Goal: Answer question/provide support: Share knowledge or assist other users

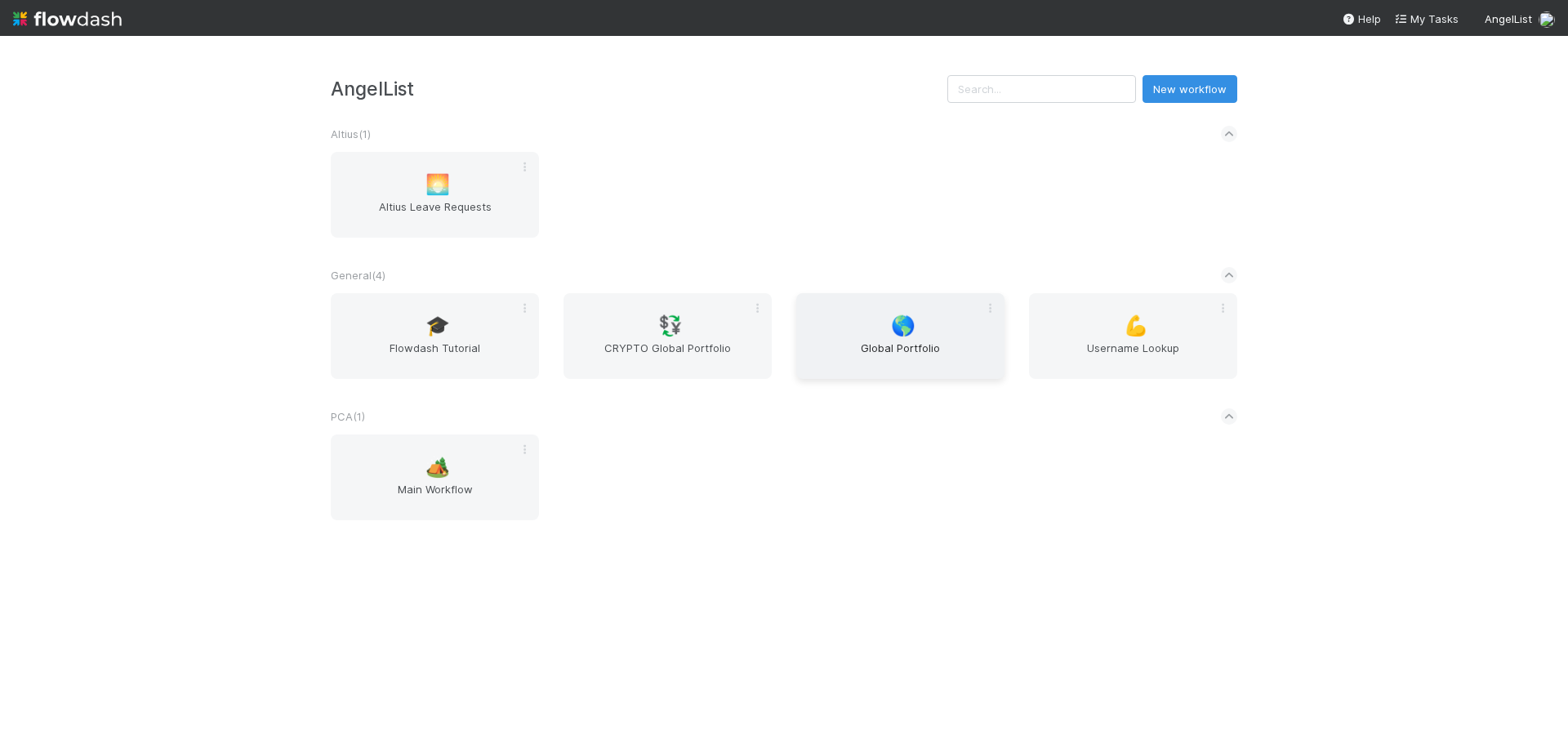
click at [902, 358] on span "Global Portfolio" at bounding box center [900, 356] width 195 height 33
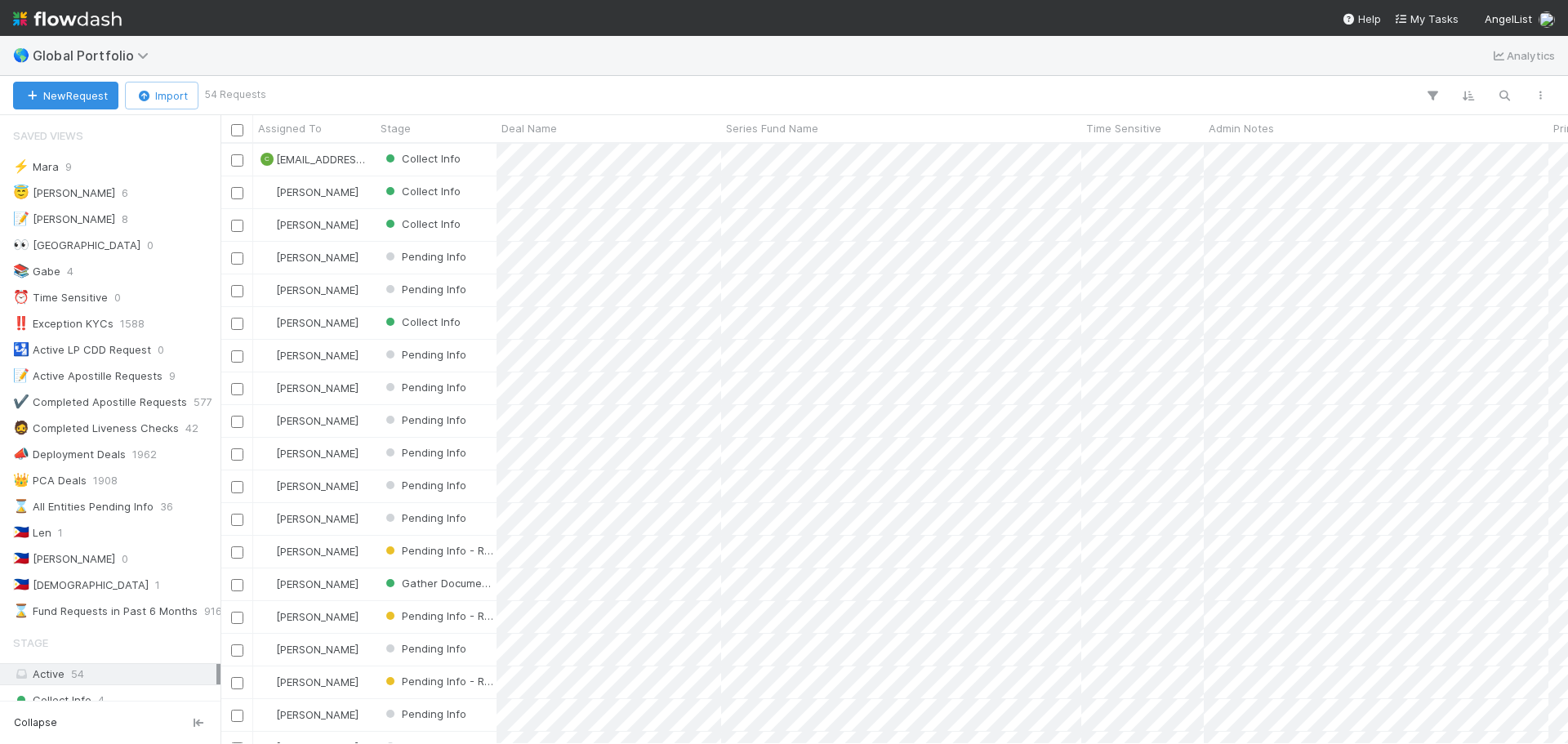
scroll to position [588, 1335]
click at [92, 587] on div "🇵🇭 [PERSON_NAME] 1" at bounding box center [115, 585] width 204 height 21
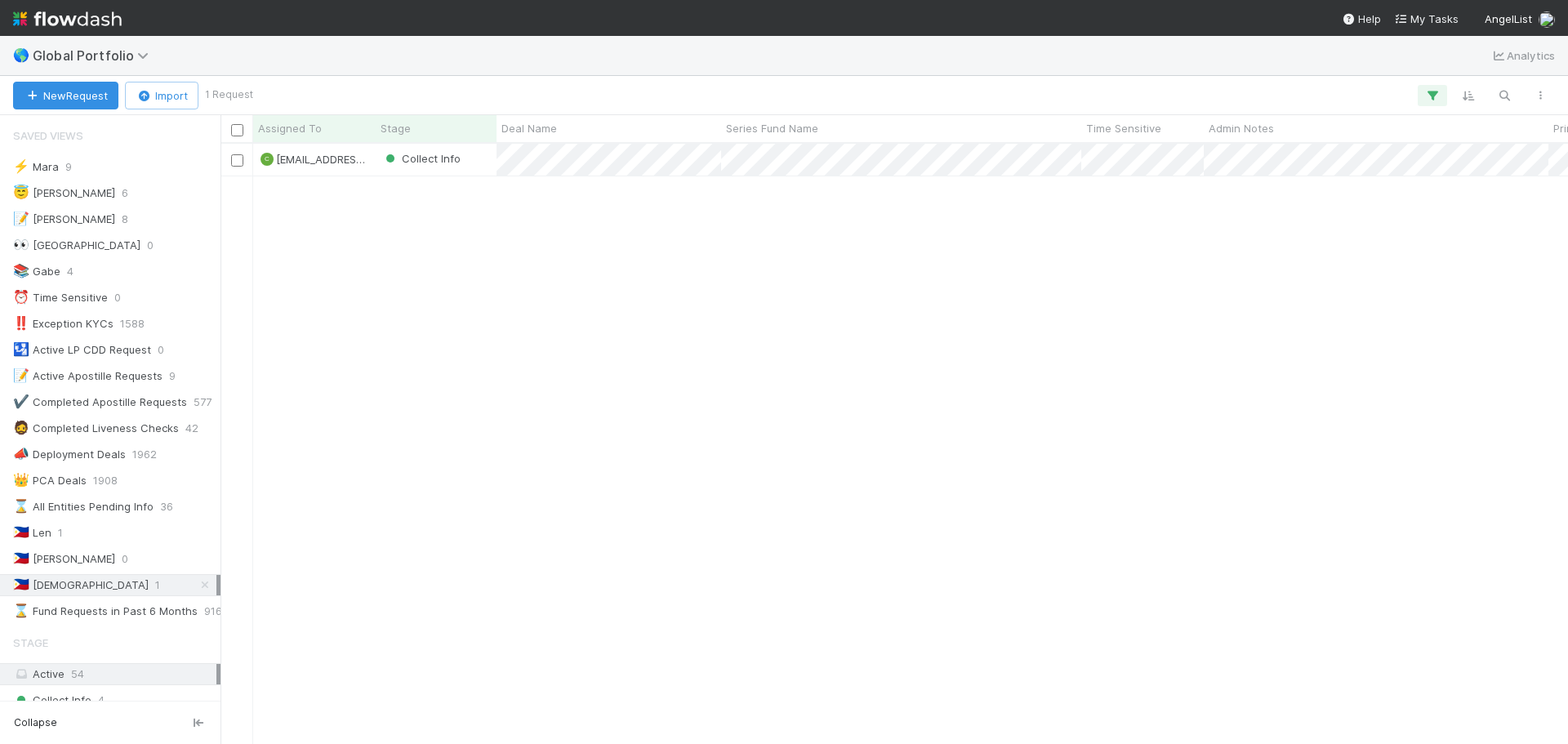
scroll to position [588, 1335]
click at [491, 170] on div "Collect Info" at bounding box center [436, 159] width 121 height 32
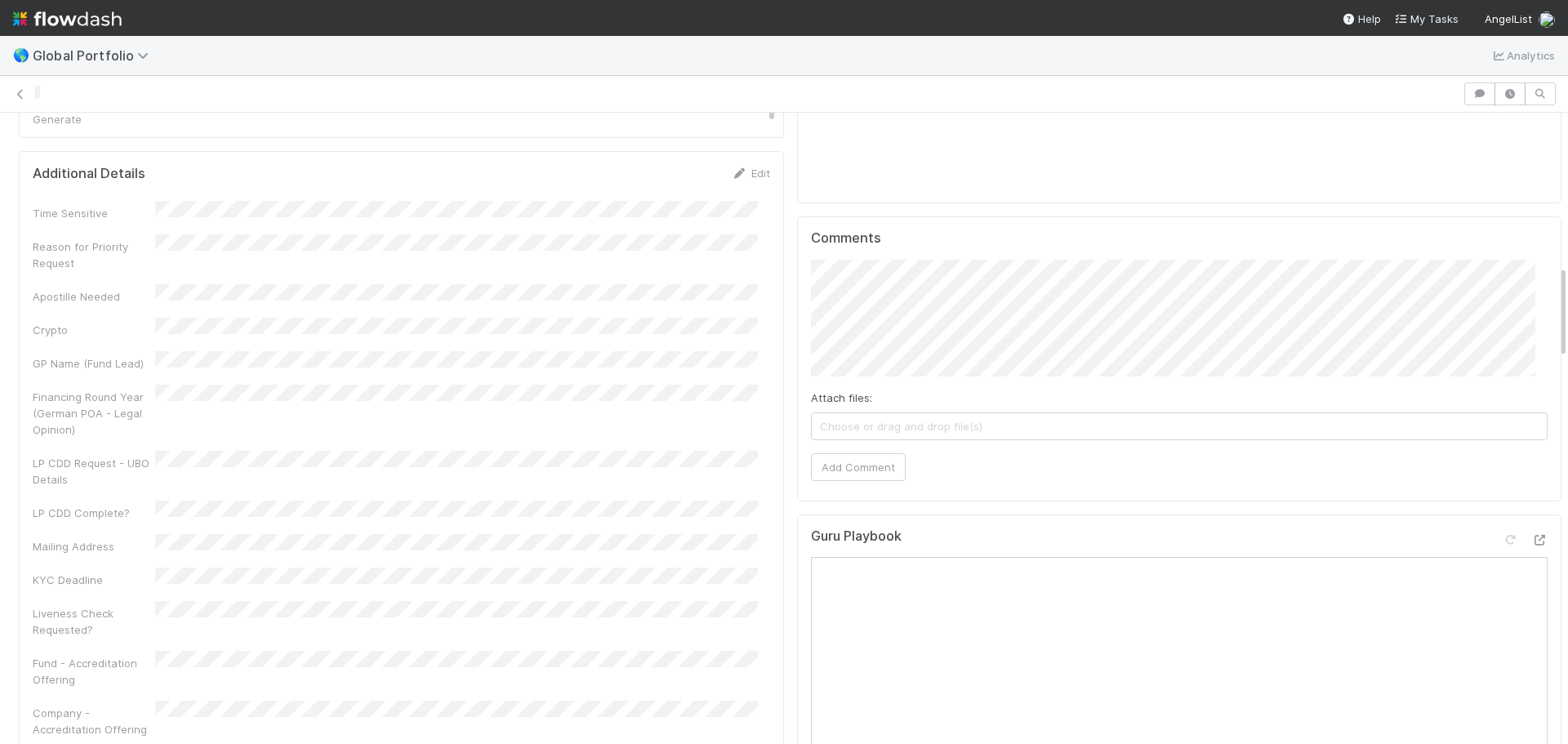
scroll to position [980, 0]
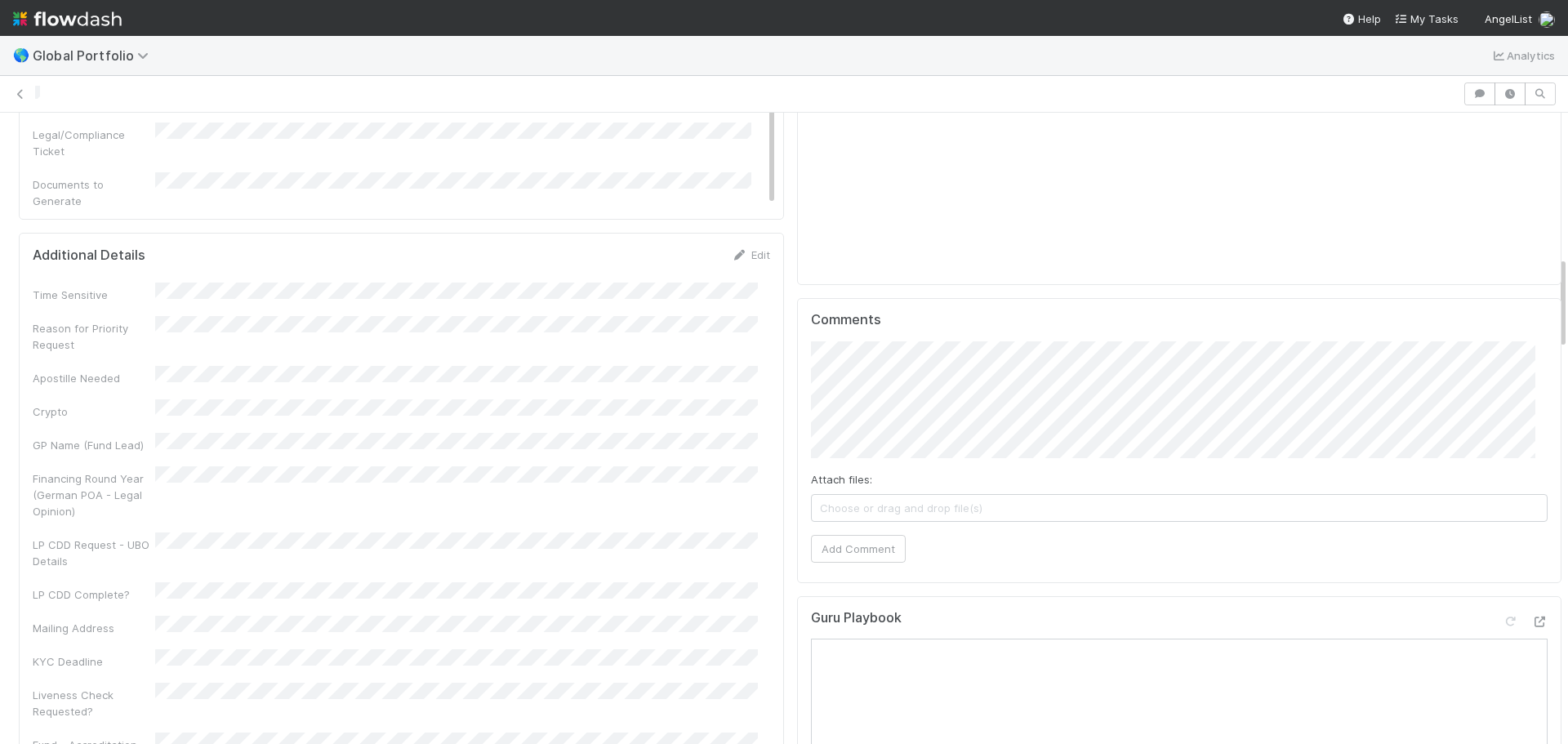
click at [237, 40] on div "🌎 Global Portfolio Analytics" at bounding box center [784, 56] width 1568 height 40
click at [21, 93] on icon at bounding box center [21, 94] width 16 height 11
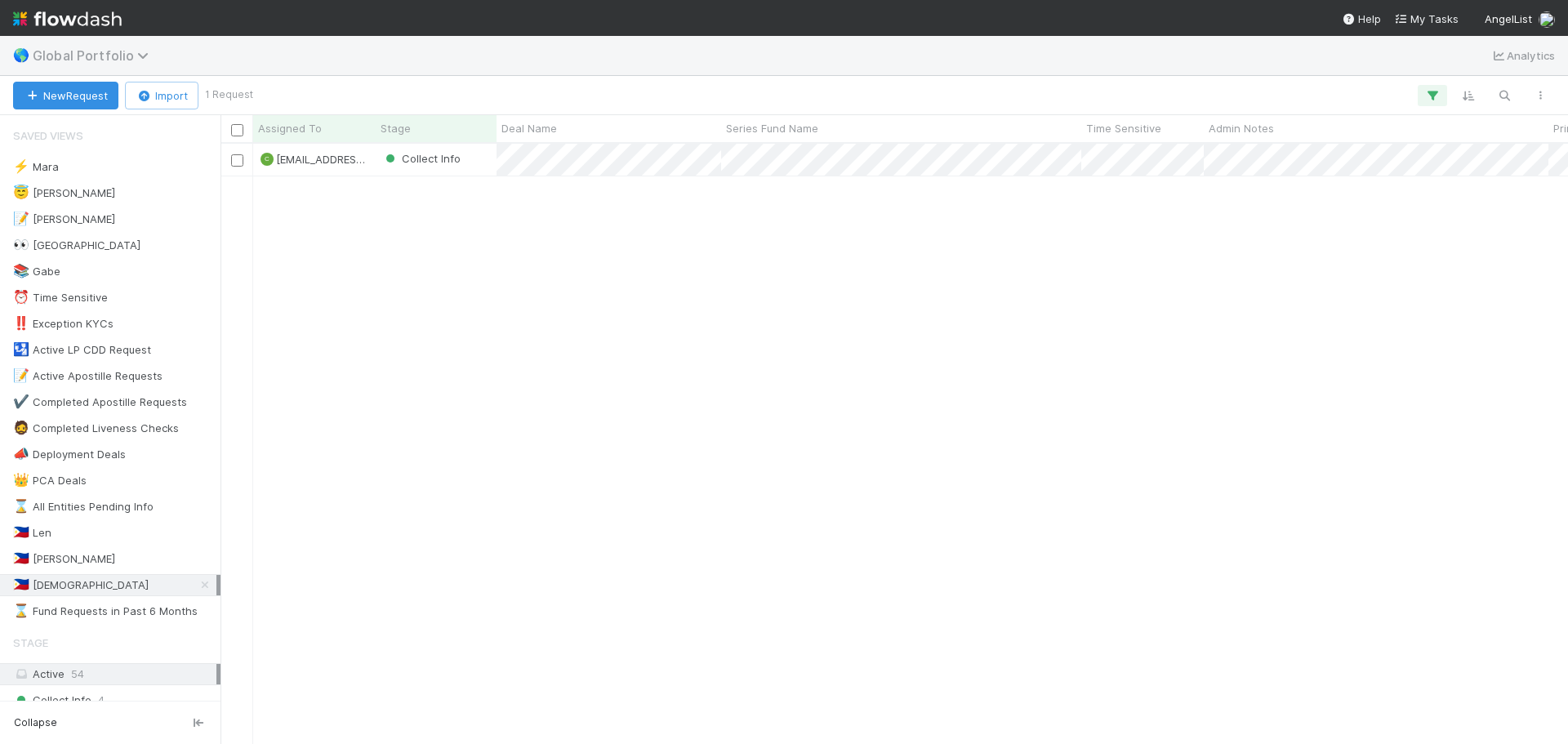
scroll to position [588, 1335]
click at [63, 586] on div "🇵🇭 Cristan" at bounding box center [81, 585] width 136 height 21
click at [1367, 613] on div "C cristantine.angelus.caparos@belltowerfunds.com Collect Info 9/2/25, 12:25:07 …" at bounding box center [894, 442] width 1347 height 599
click at [453, 158] on span "Collect Info" at bounding box center [421, 158] width 78 height 13
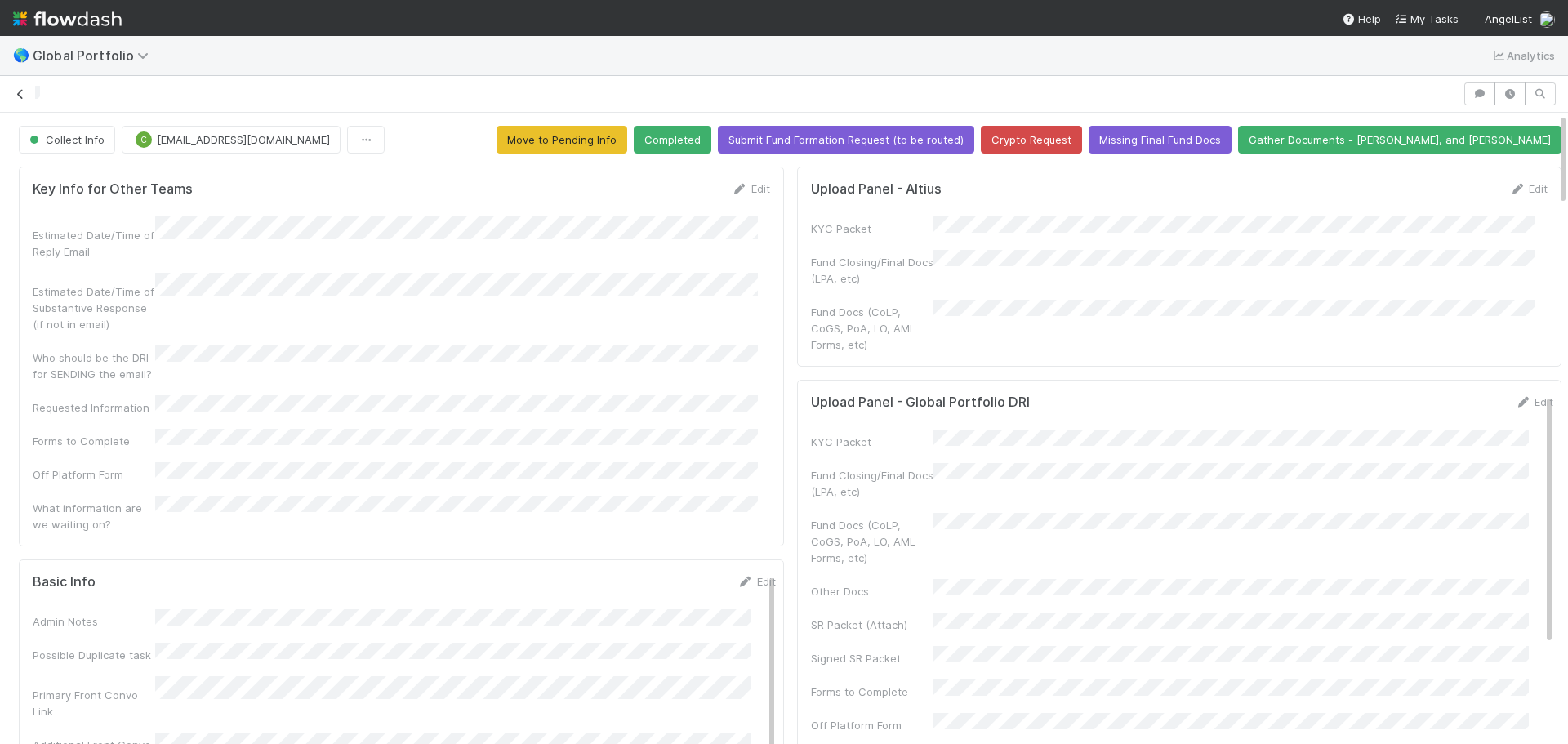
click at [22, 96] on icon at bounding box center [21, 94] width 16 height 11
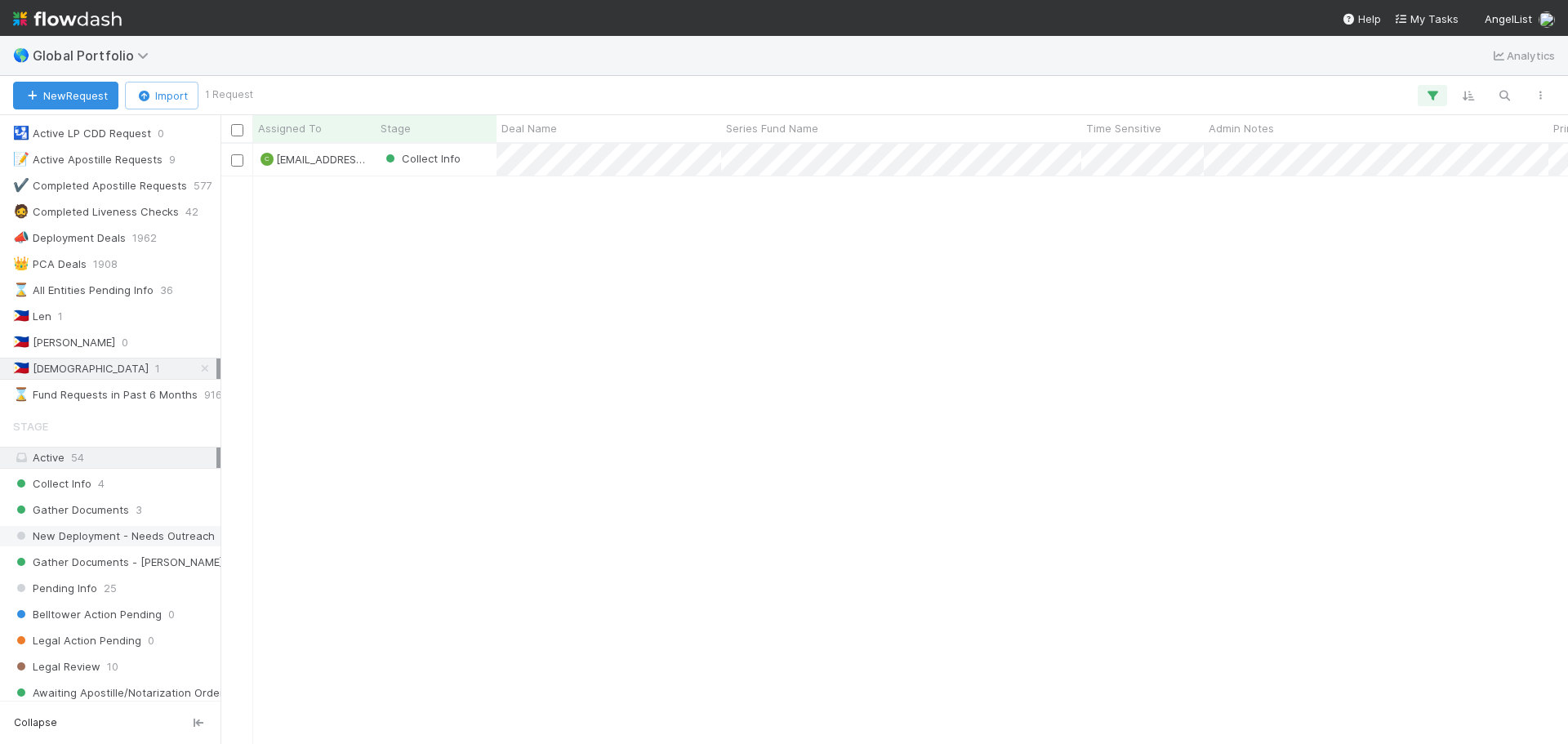
scroll to position [245, 0]
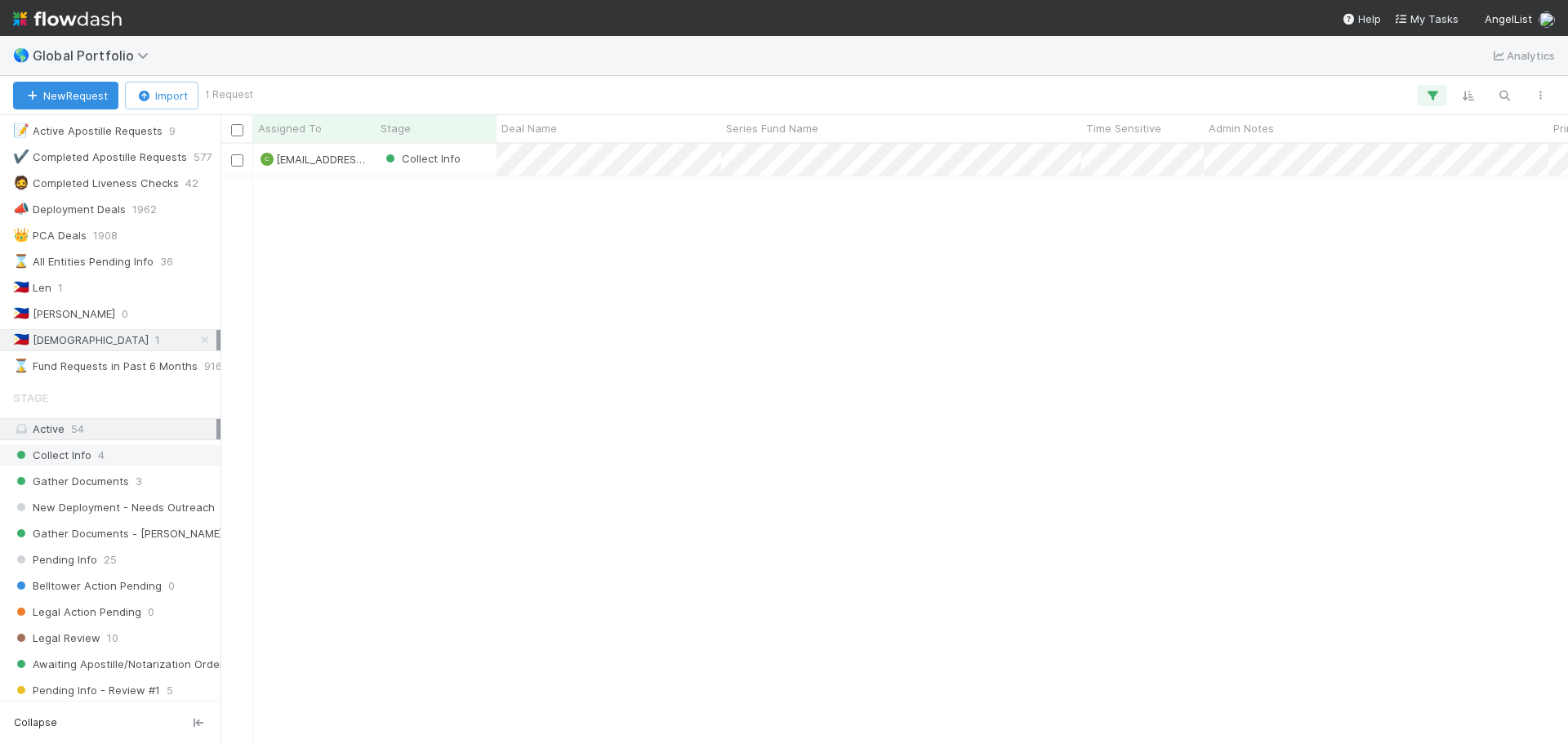
click at [112, 458] on div "Collect Info 4" at bounding box center [115, 455] width 204 height 21
click at [437, 166] on div "Collect Info" at bounding box center [436, 159] width 121 height 32
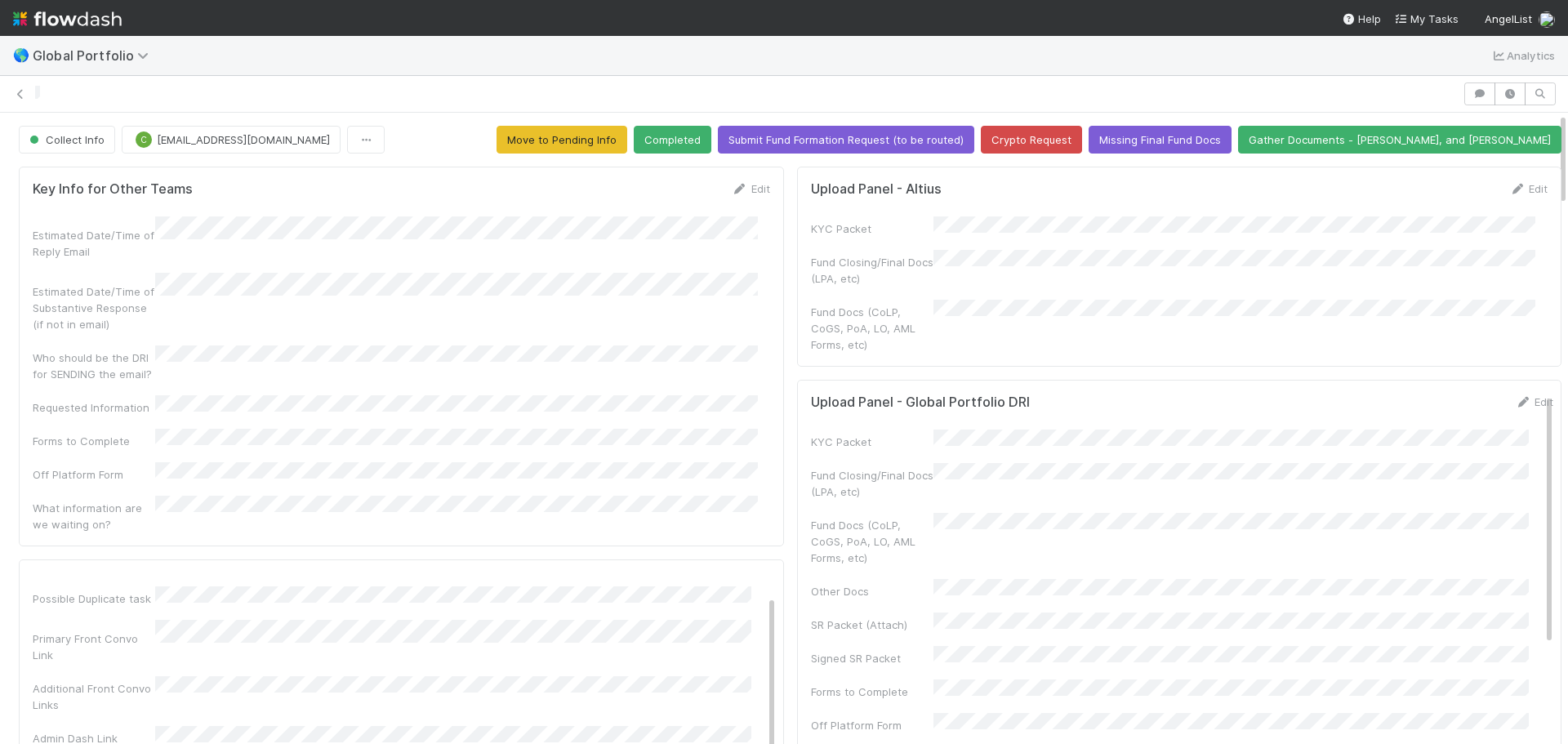
scroll to position [82, 0]
click at [13, 99] on icon at bounding box center [21, 94] width 16 height 11
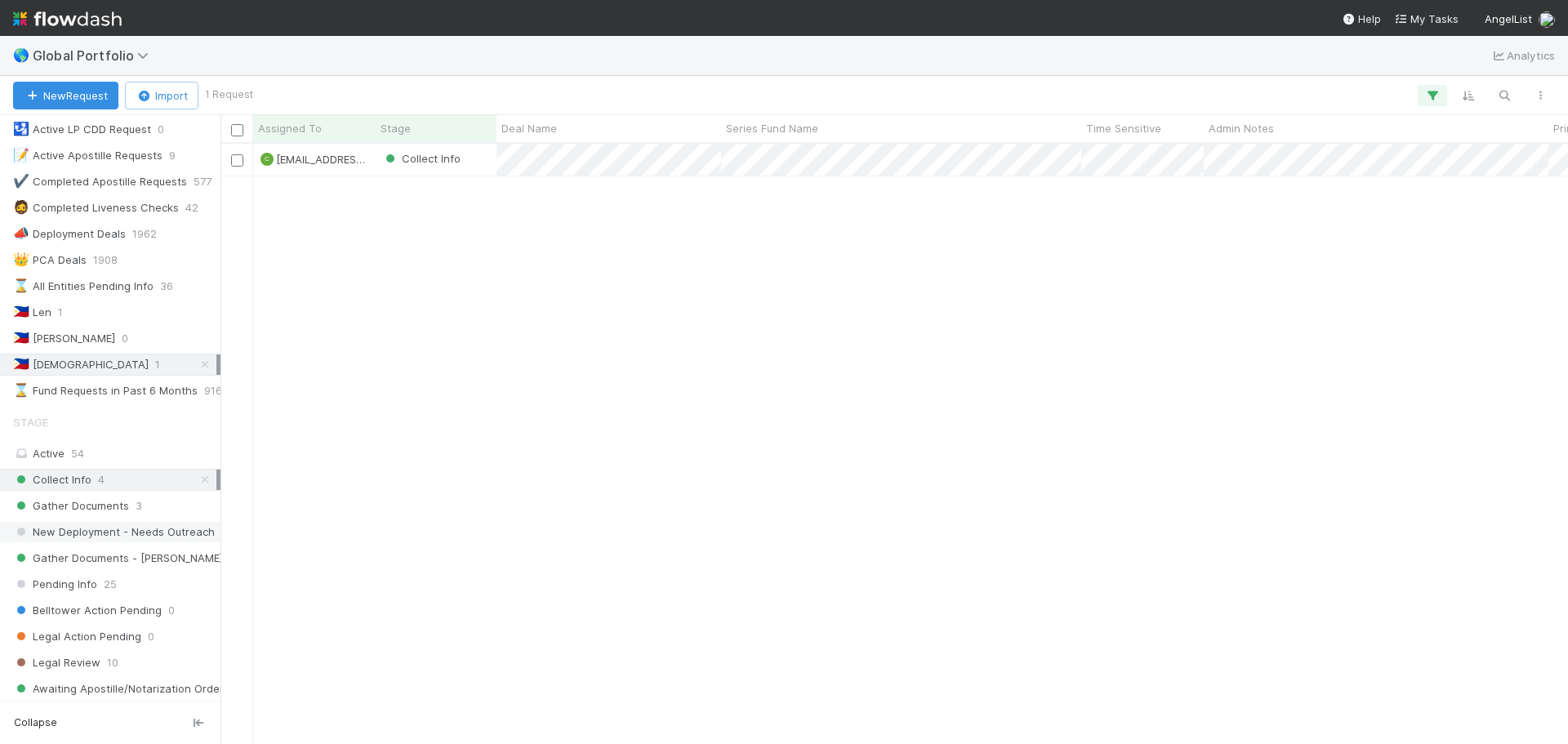
scroll to position [326, 0]
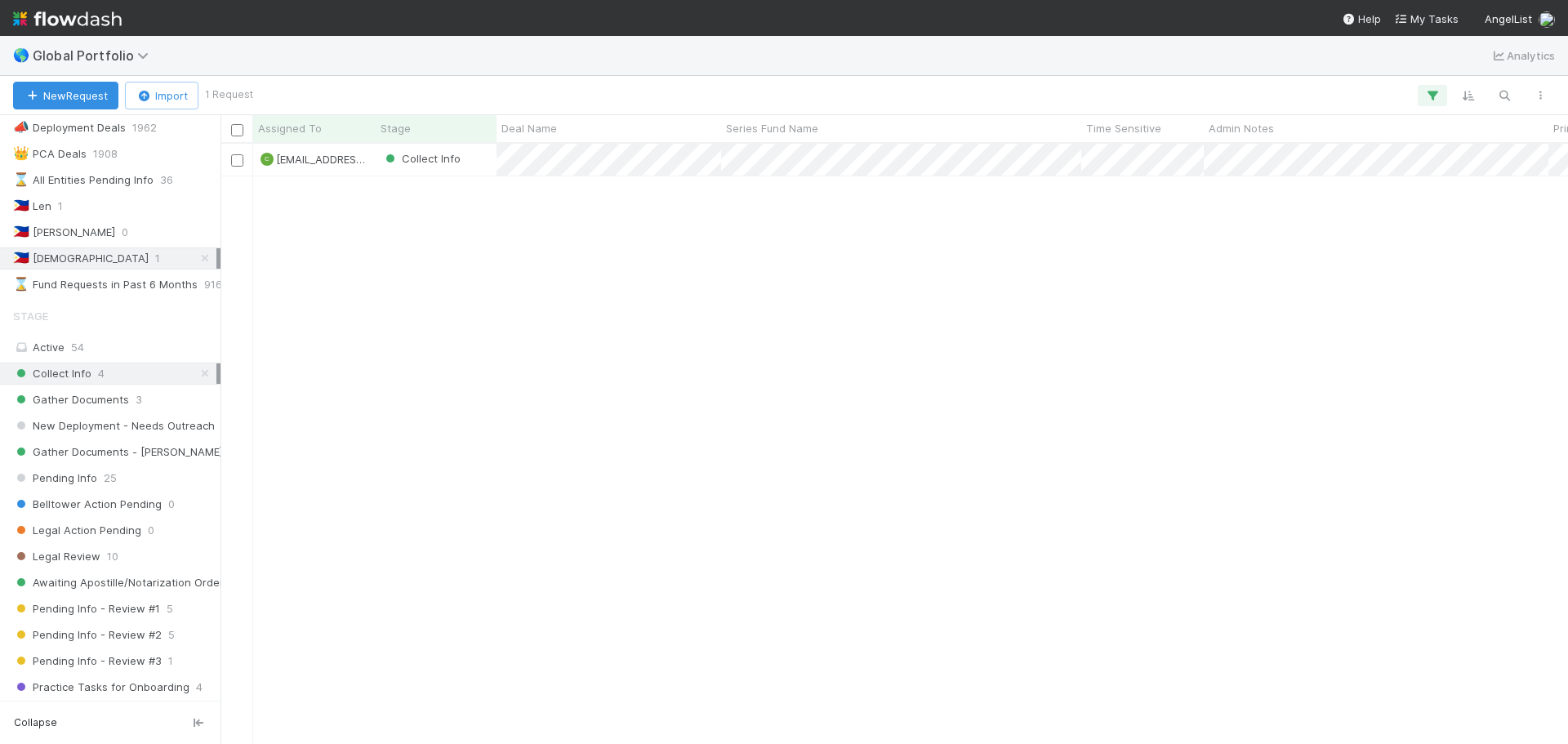
click at [107, 377] on div "Collect Info 4" at bounding box center [115, 373] width 204 height 21
click at [410, 170] on div "Collect Info" at bounding box center [436, 159] width 121 height 32
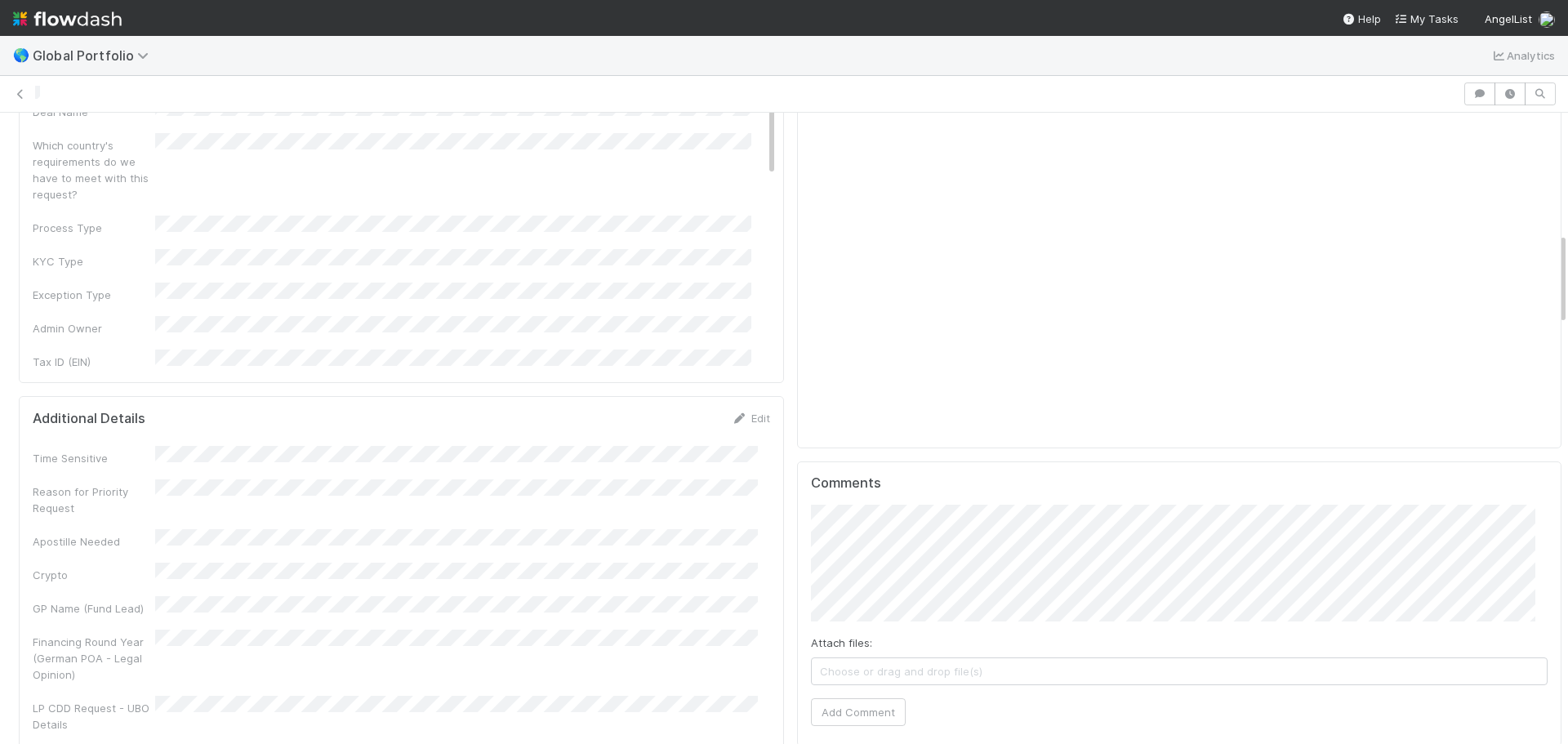
scroll to position [980, 0]
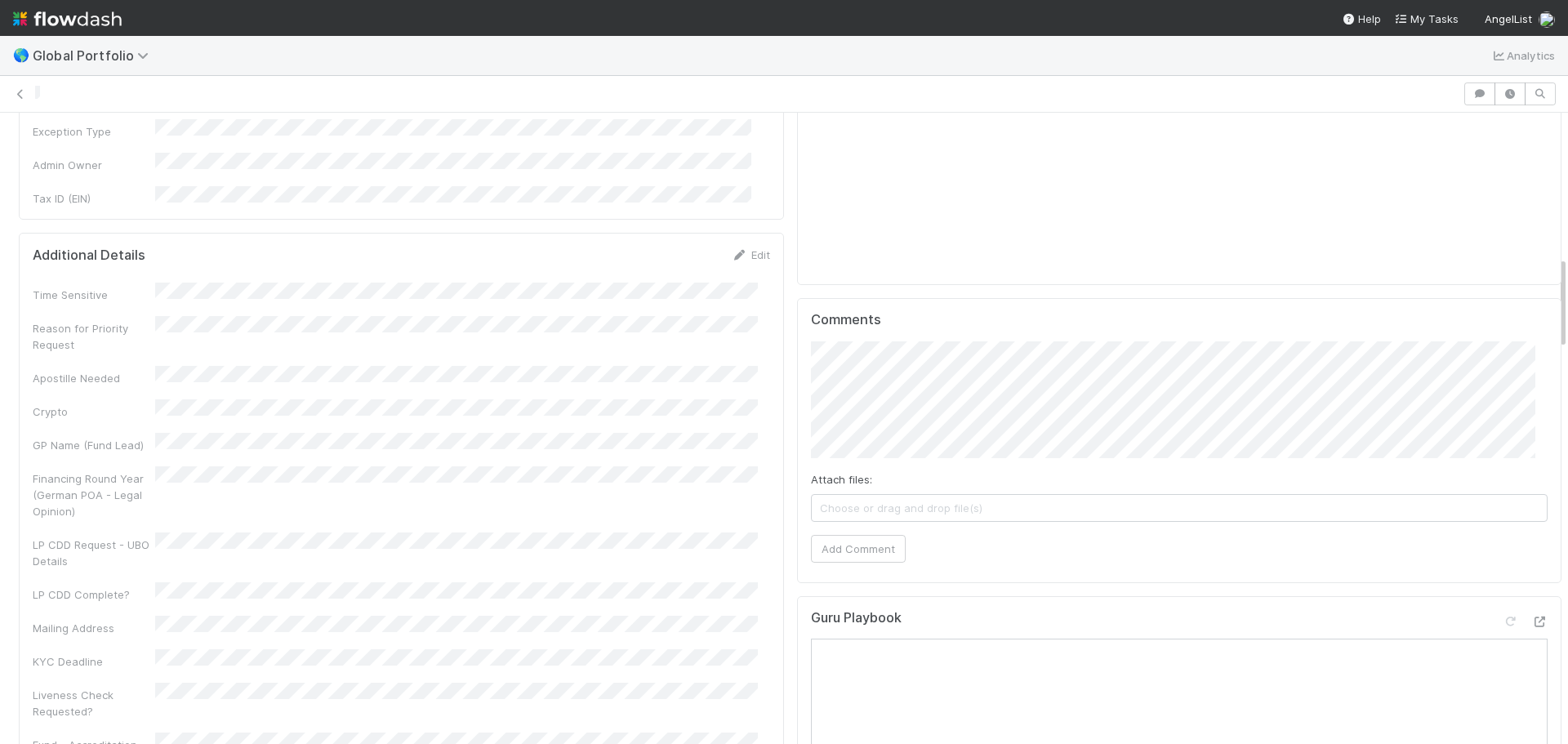
click at [797, 371] on div "Comments Attach files: Choose or drag and drop file(s) Add Comment" at bounding box center [1179, 441] width 765 height 285
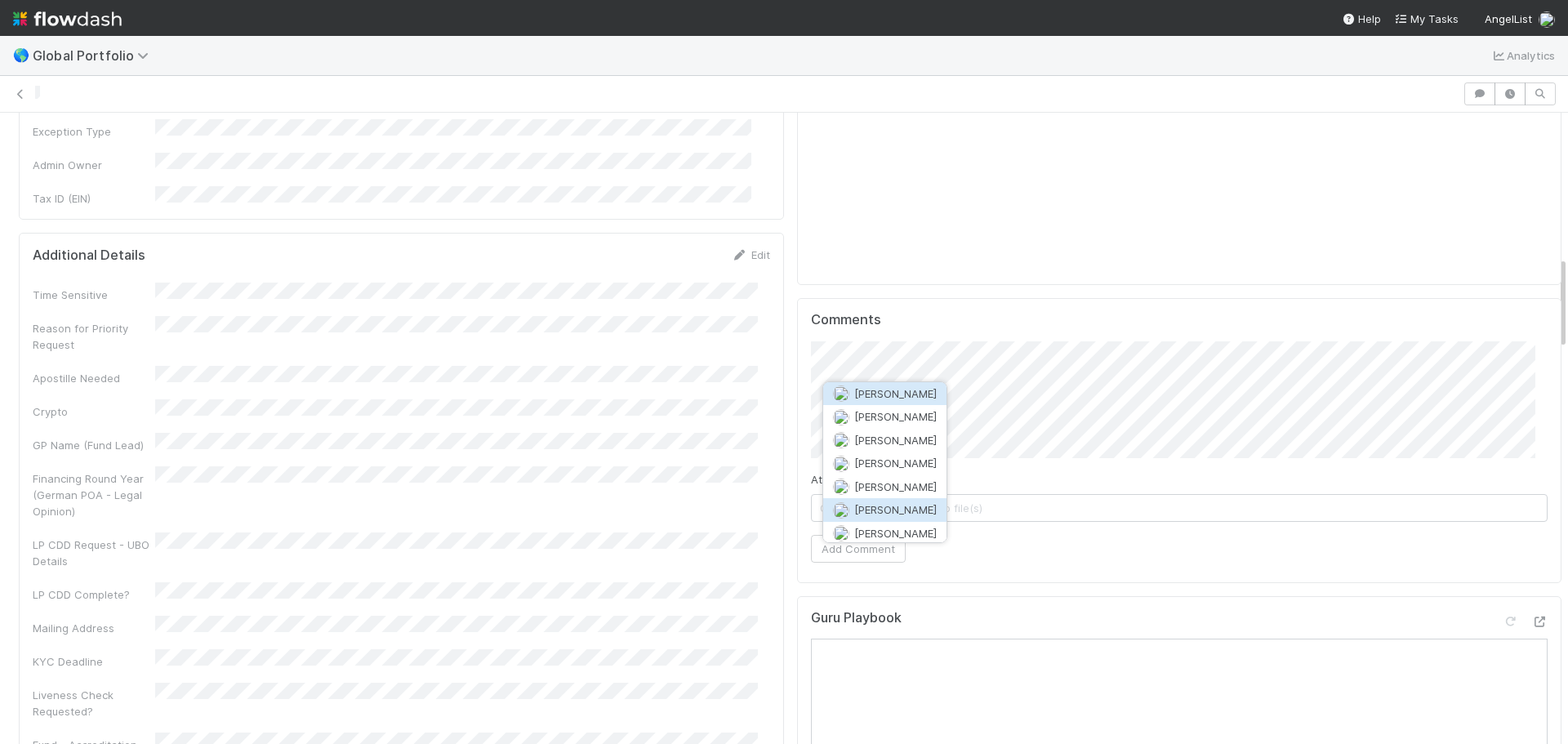
click at [886, 504] on span "Laura Lambert" at bounding box center [896, 509] width 82 height 13
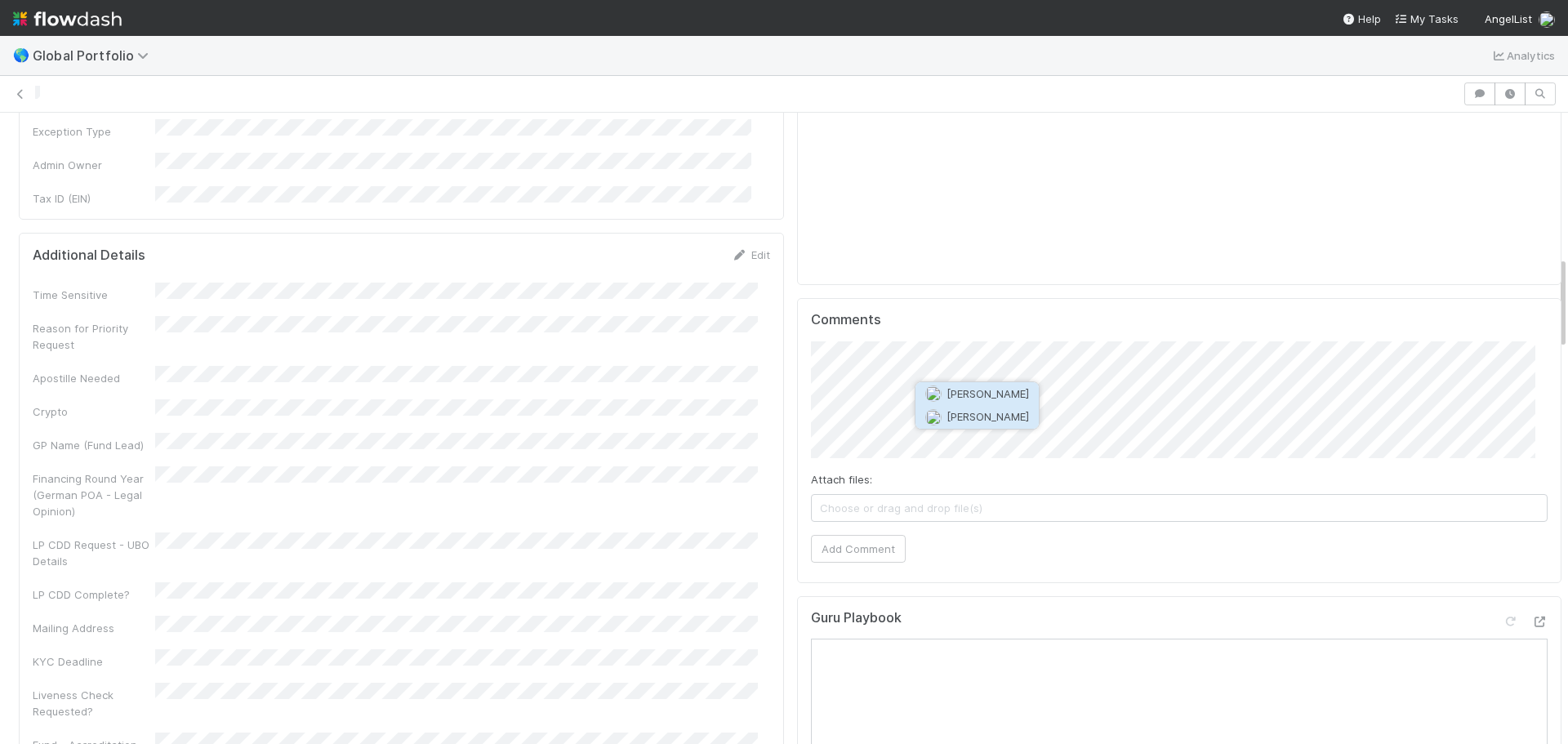
click at [1009, 416] on span "Jeremy Nsouli" at bounding box center [988, 416] width 82 height 13
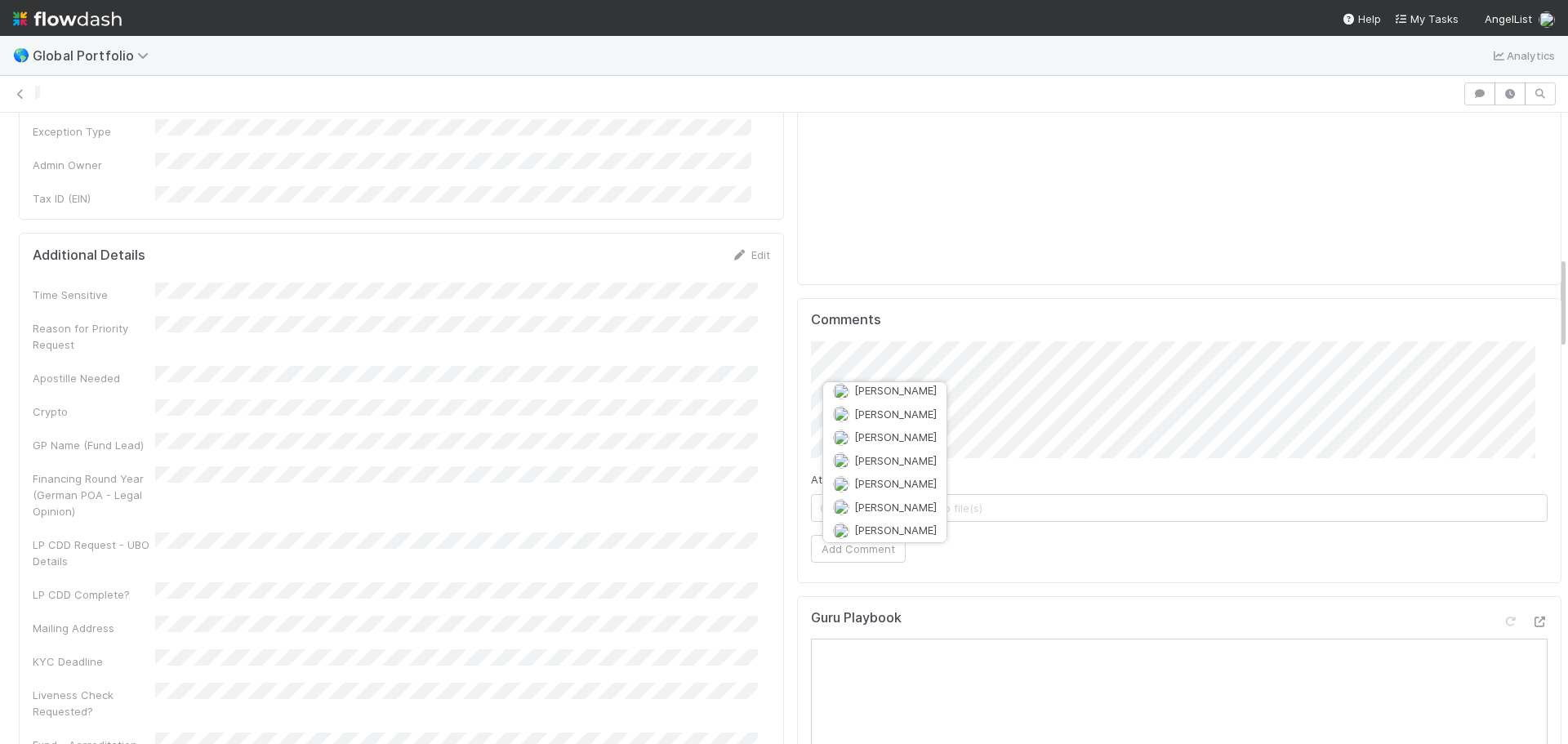
scroll to position [0, 0]
click at [922, 508] on span "Laura Lambert" at bounding box center [896, 509] width 82 height 13
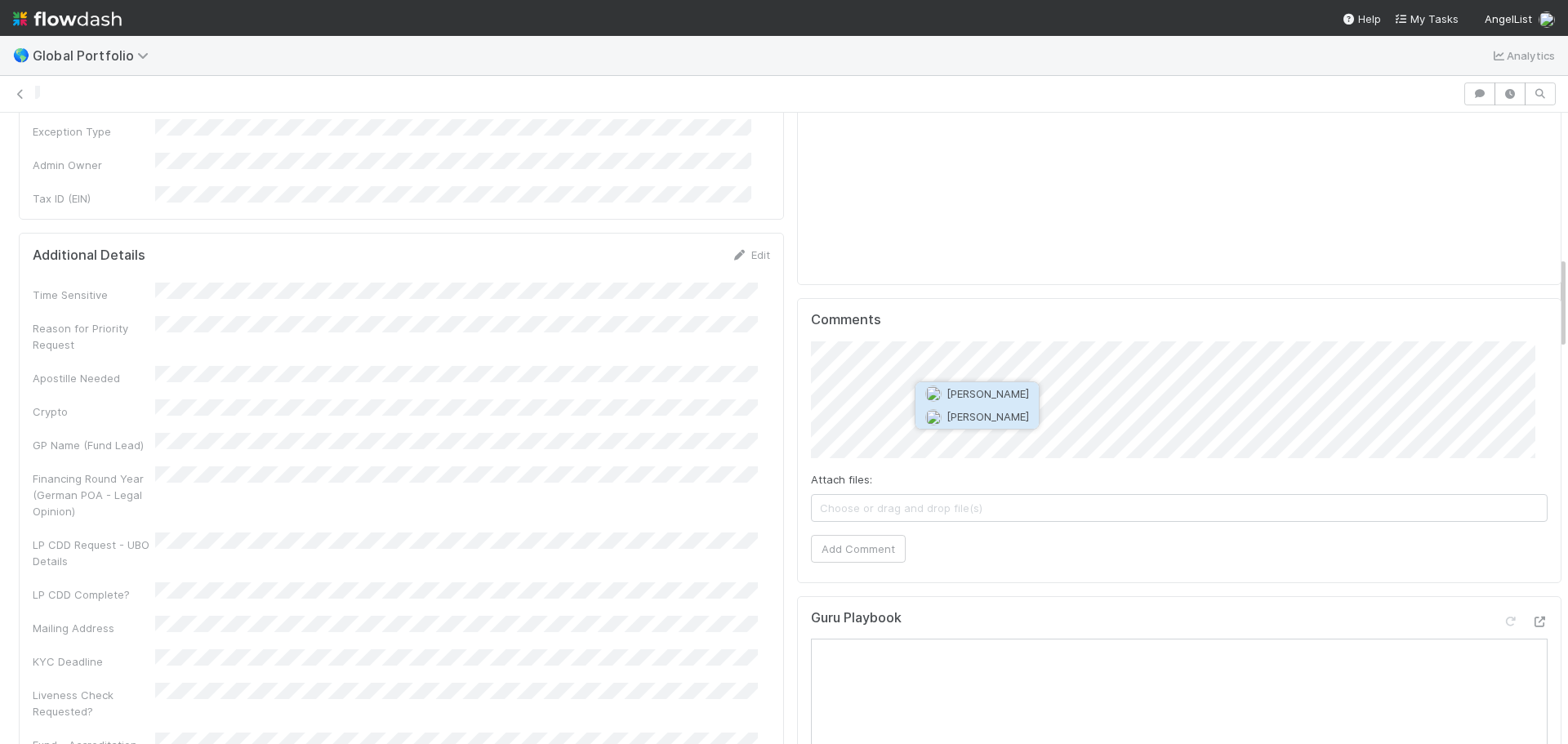
click at [981, 417] on span "Jeremy Nsouli" at bounding box center [988, 416] width 82 height 13
click at [848, 542] on button "Add Comment" at bounding box center [858, 549] width 95 height 28
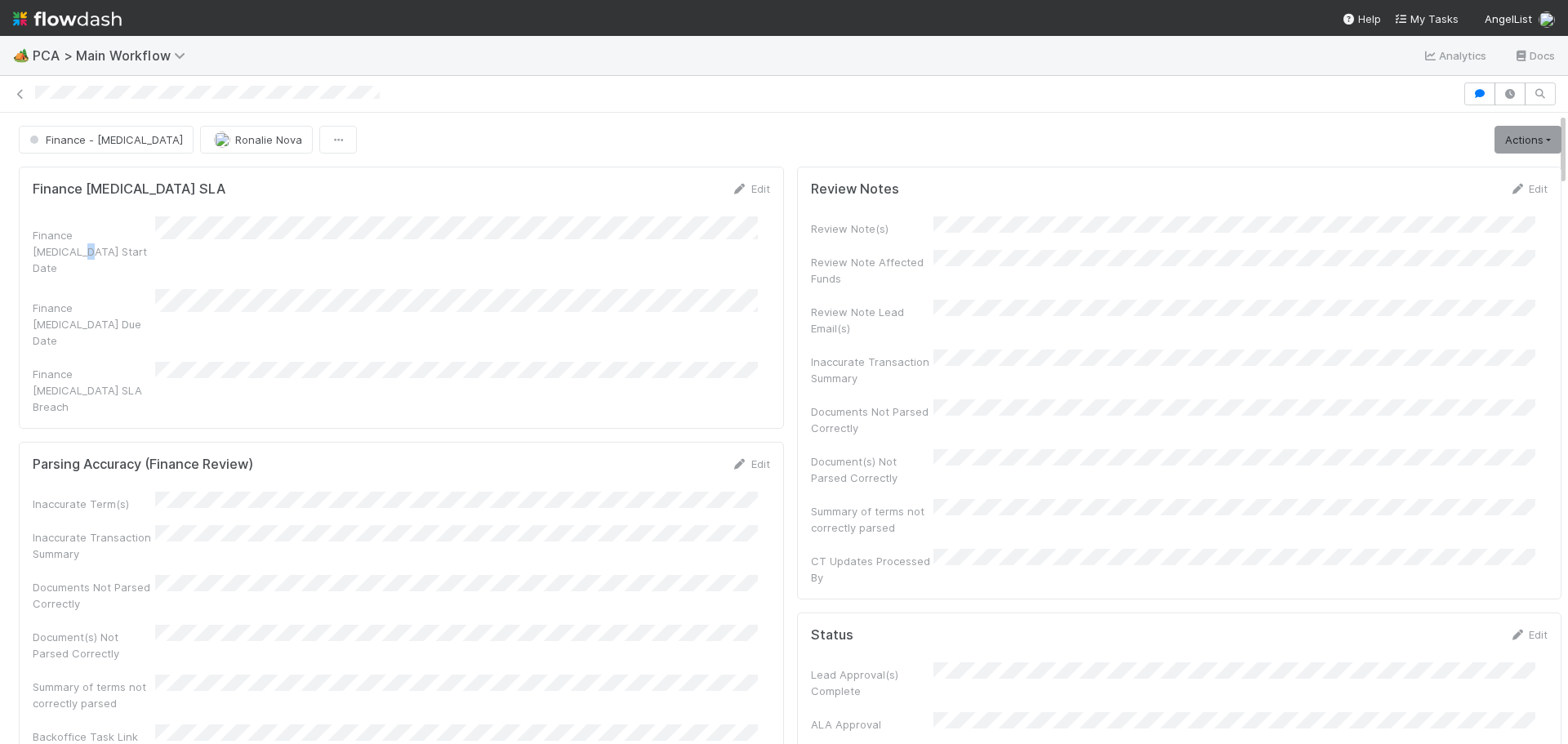
click at [124, 227] on div "Finance [MEDICAL_DATA] Start Date" at bounding box center [94, 251] width 123 height 49
